Goal: Transaction & Acquisition: Purchase product/service

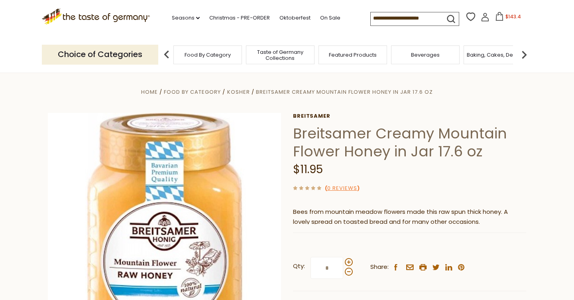
click at [491, 17] on button "$143.4" at bounding box center [508, 18] width 34 height 12
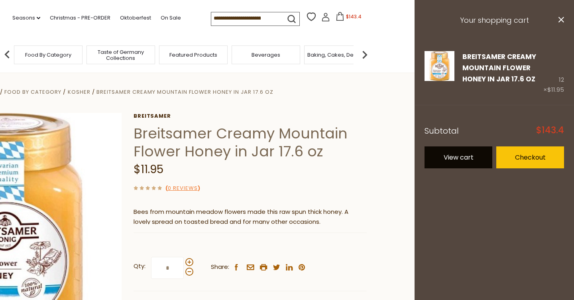
click at [457, 152] on link "View cart" at bounding box center [458, 157] width 68 height 22
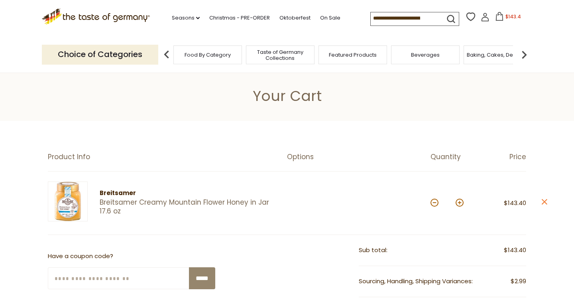
click at [66, 208] on img at bounding box center [68, 201] width 40 height 40
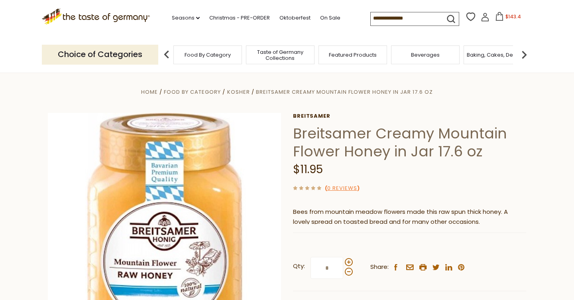
click at [492, 12] on button "$143.4" at bounding box center [508, 18] width 34 height 12
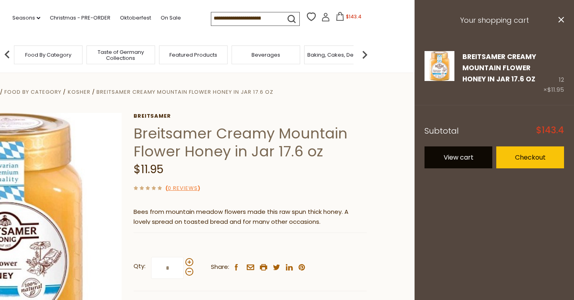
click at [465, 159] on link "View cart" at bounding box center [458, 157] width 68 height 22
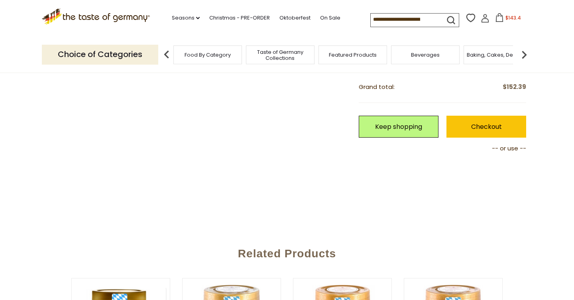
scroll to position [298, 0]
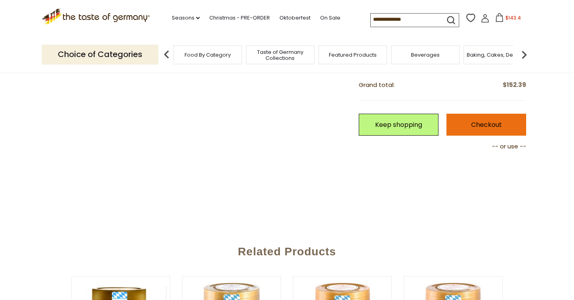
click at [468, 128] on link "Checkout" at bounding box center [486, 125] width 80 height 22
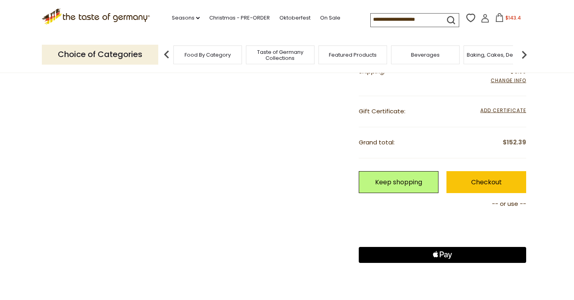
scroll to position [241, 0]
